Goal: Navigation & Orientation: Go to known website

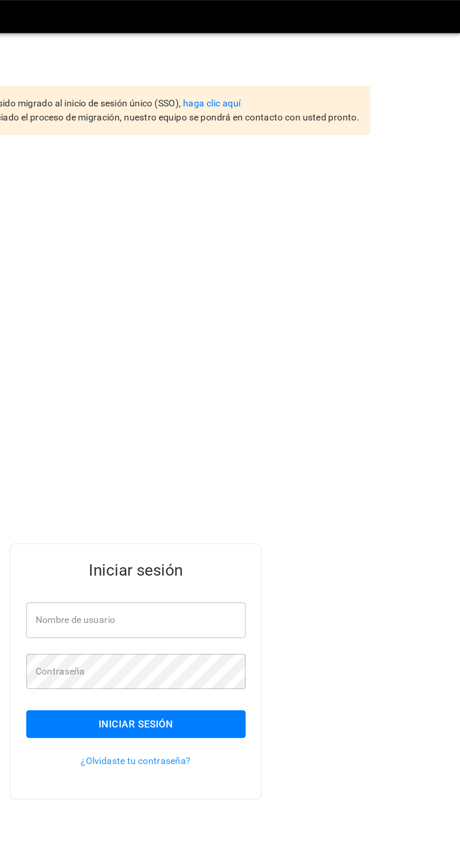
click at [276, 452] on input "Nombre de usuario" at bounding box center [229, 439] width 155 height 25
type input "**********"
